Goal: Check status: Check status

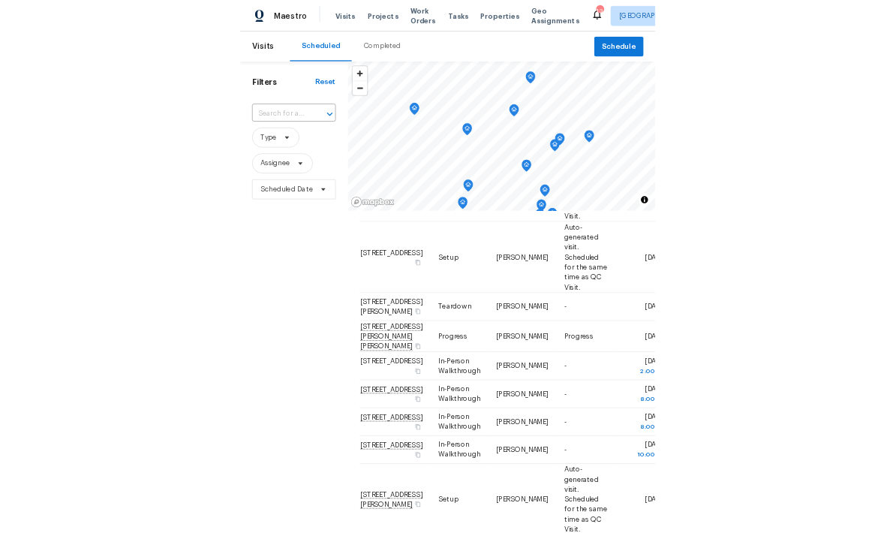
scroll to position [245, 0]
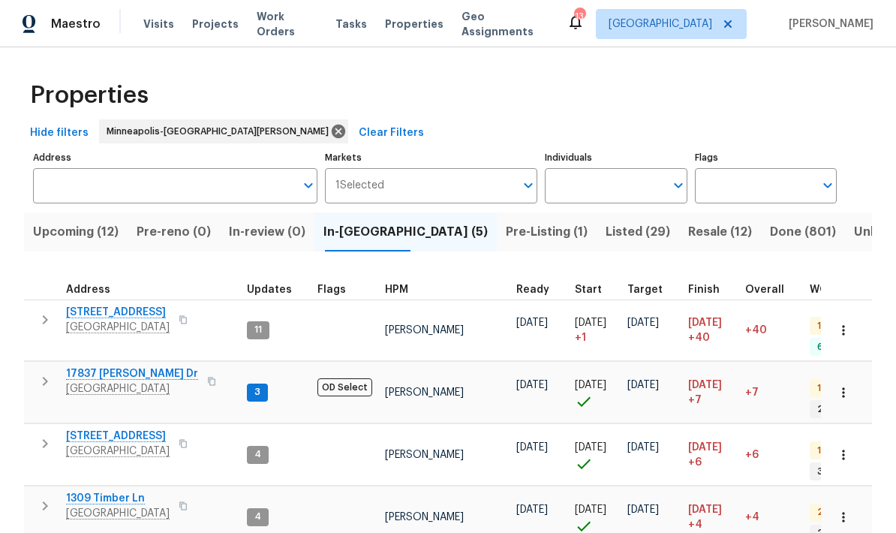
click at [96, 368] on span "17837 Haralson Dr" at bounding box center [132, 373] width 132 height 15
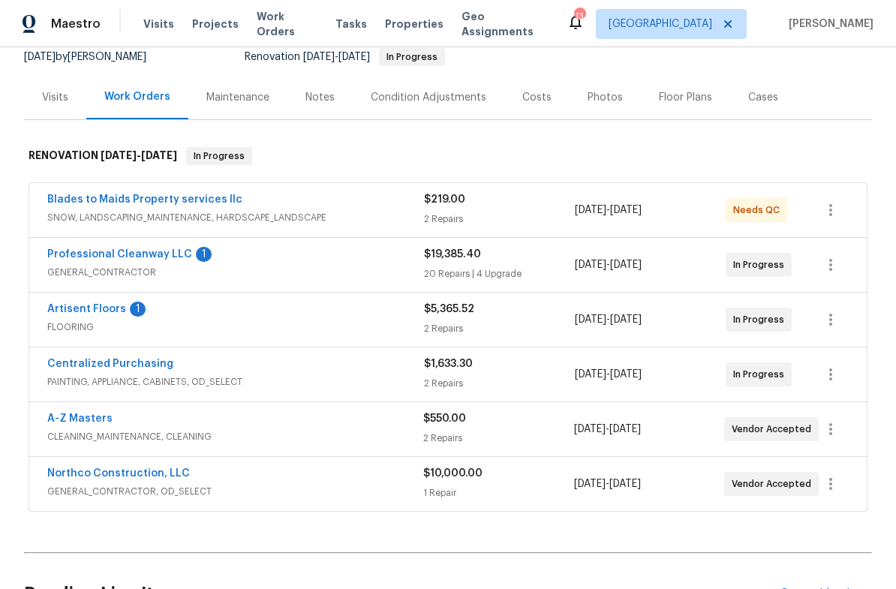
scroll to position [171, 0]
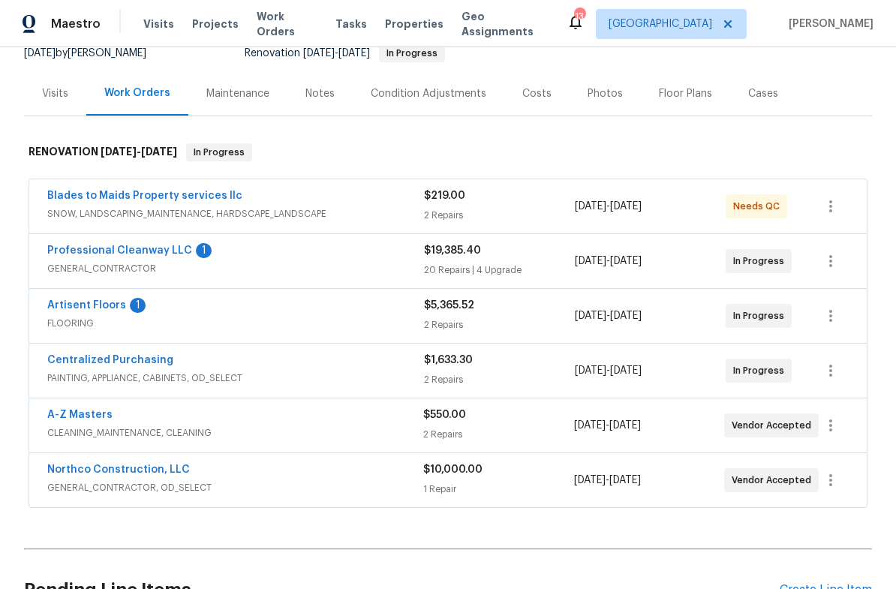
click at [78, 245] on link "Professional Cleanway LLC" at bounding box center [119, 250] width 145 height 11
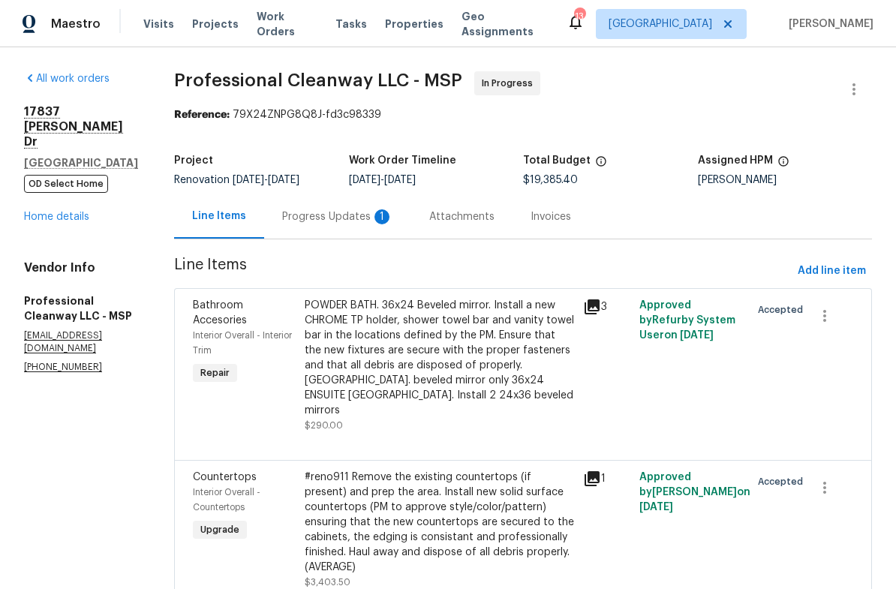
click at [297, 224] on div "Progress Updates 1" at bounding box center [337, 216] width 111 height 15
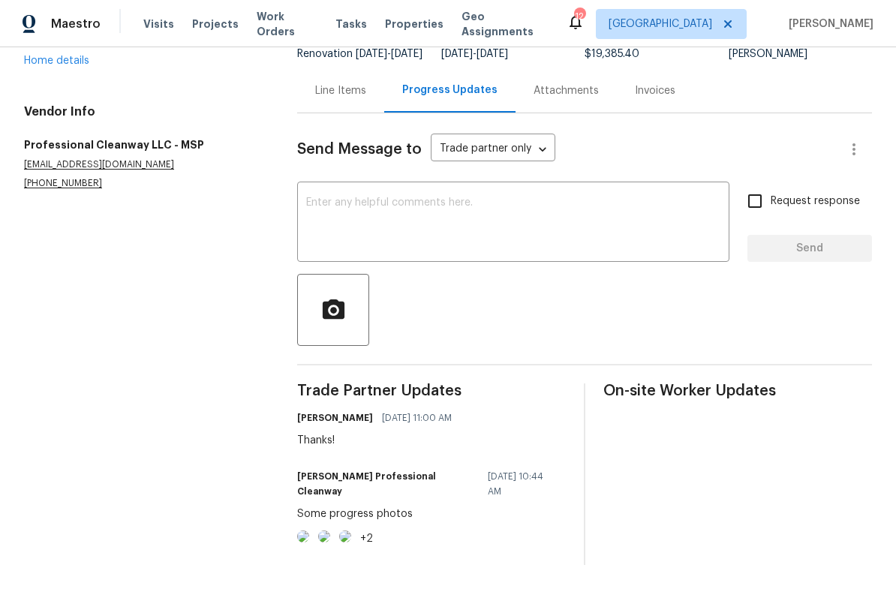
click at [336, 85] on div "Line Items" at bounding box center [340, 90] width 51 height 15
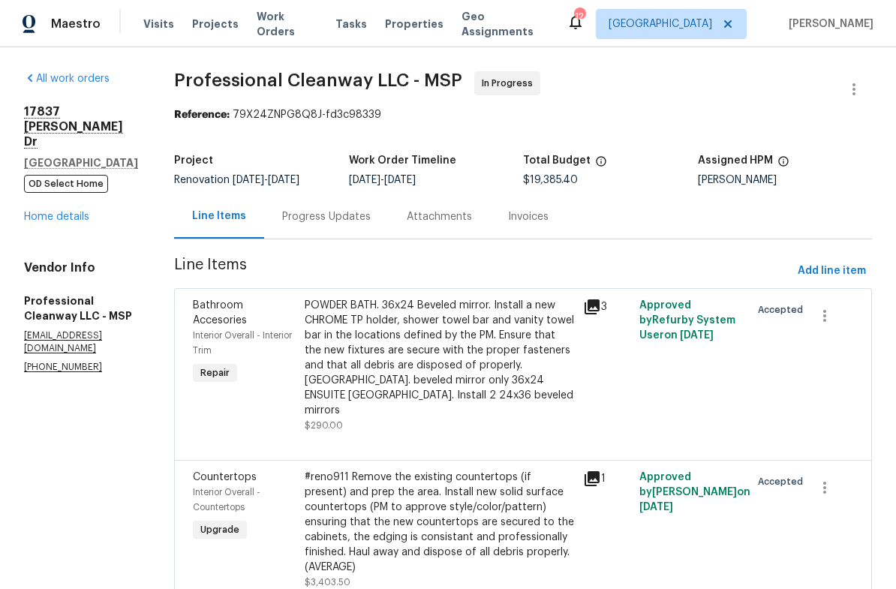
click at [45, 212] on link "Home details" at bounding box center [56, 217] width 65 height 11
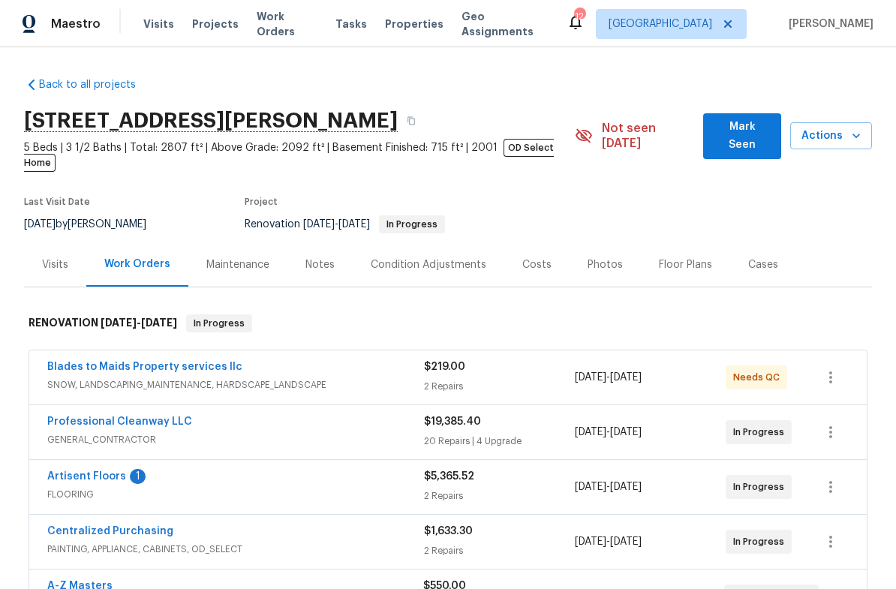
click at [311, 257] on div "Notes" at bounding box center [320, 264] width 29 height 15
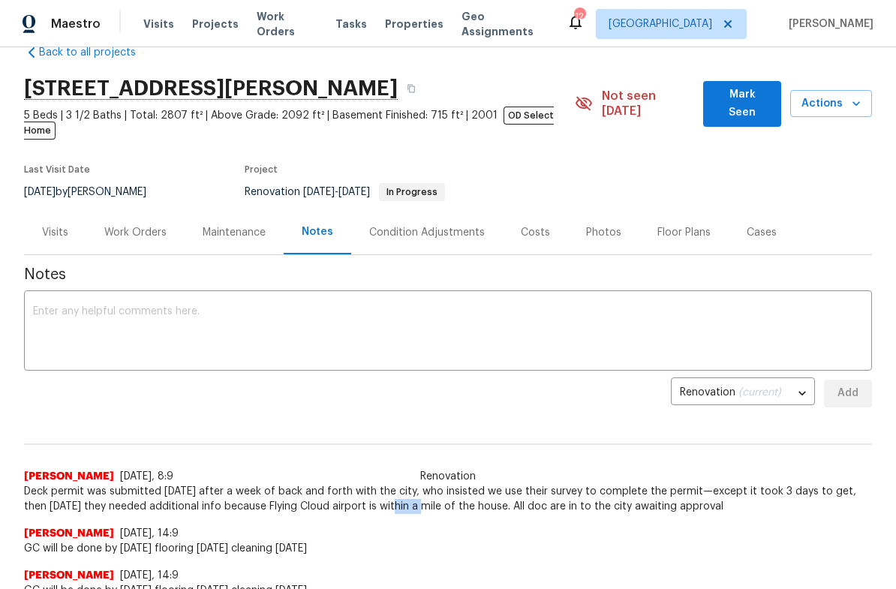
click at [887, 116] on div "Back to all projects 17837 Haralson Dr, Eden Prairie, MN 55347 5 Beds | 3 1/2 B…" at bounding box center [448, 318] width 896 height 542
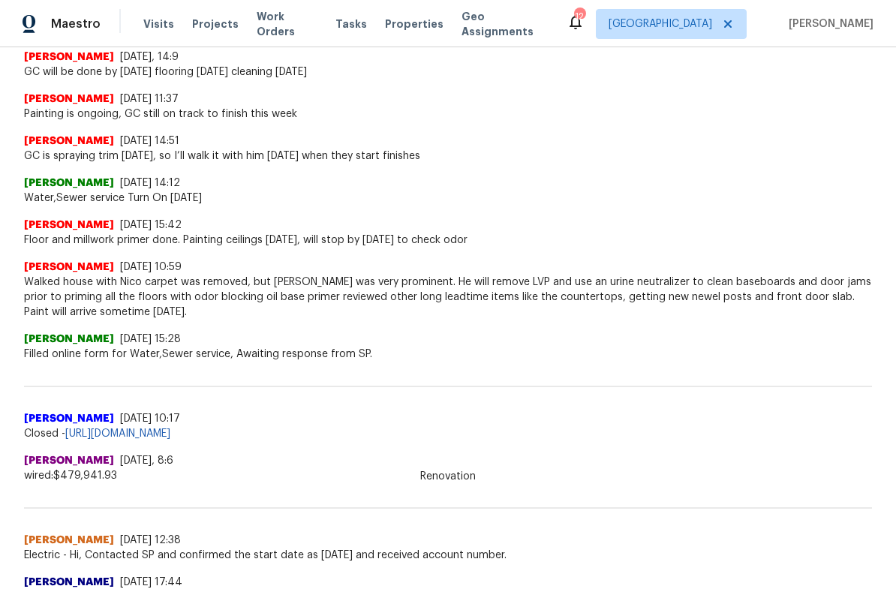
scroll to position [559, 0]
